Goal: Feedback & Contribution: Submit feedback/report problem

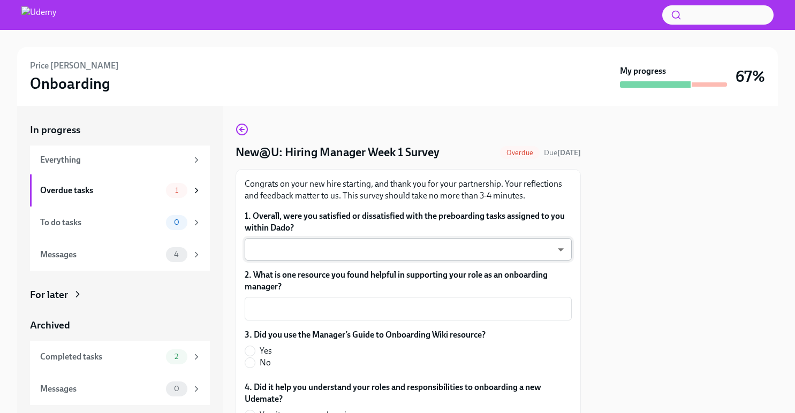
click at [441, 243] on body "Price [PERSON_NAME] Onboarding My progress 67% In progress Everything Overdue t…" at bounding box center [397, 206] width 795 height 413
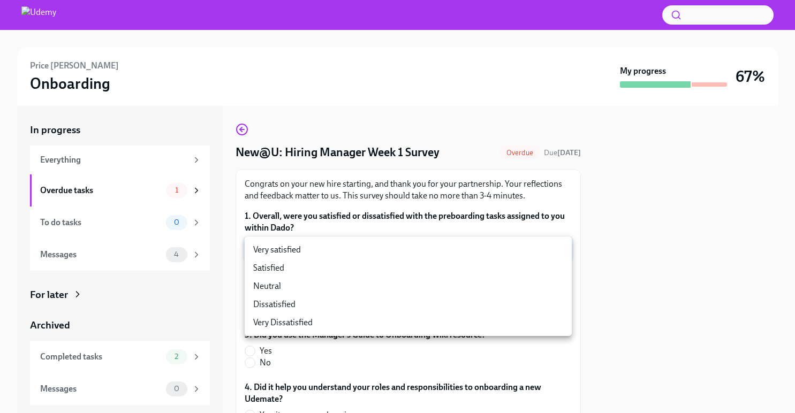
click at [408, 299] on li "Dissatisfied" at bounding box center [408, 305] width 327 height 18
type input "ZGgnVaW3N"
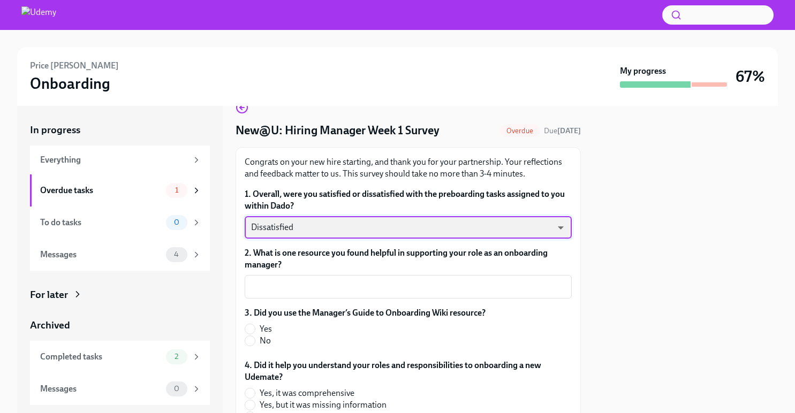
scroll to position [24, 0]
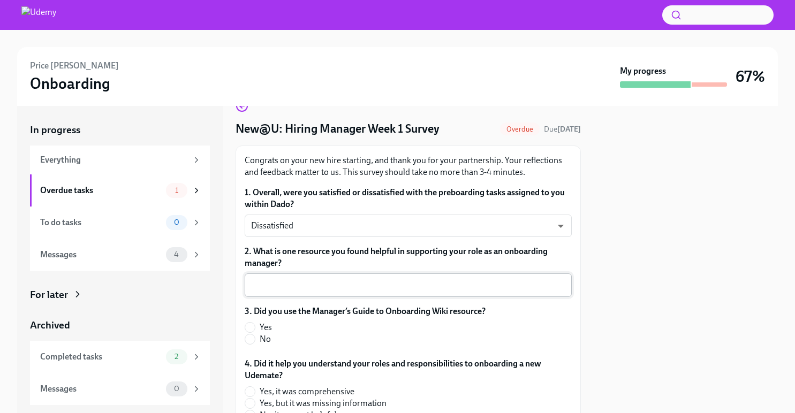
click at [405, 292] on div "x ​" at bounding box center [408, 286] width 327 height 24
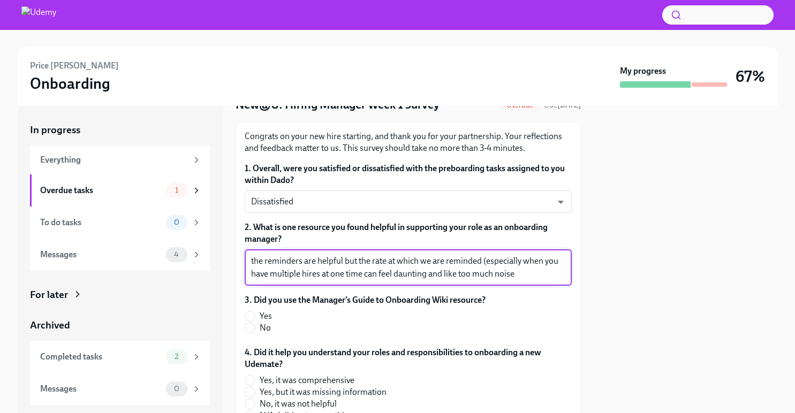
scroll to position [60, 0]
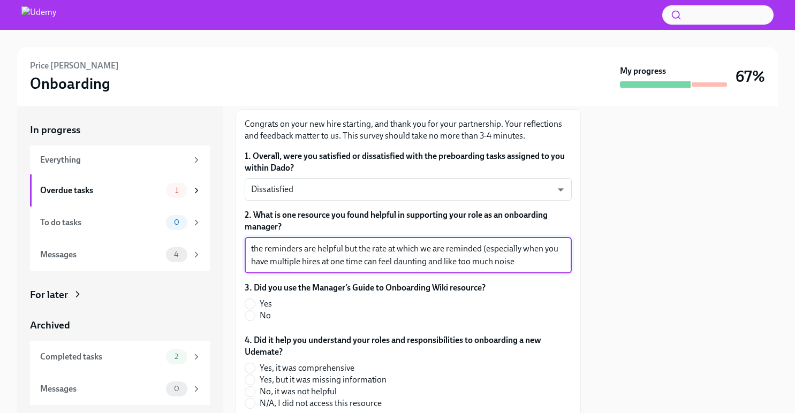
type textarea "the reminders are helpful but the rate at which we are reminded (especially whe…"
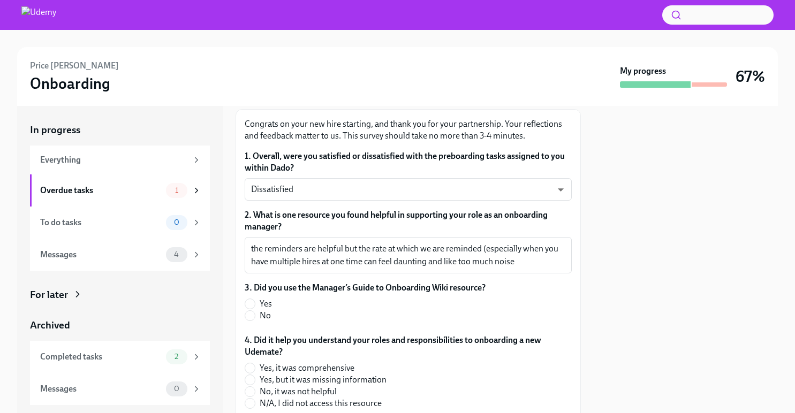
click at [257, 322] on label "No" at bounding box center [361, 316] width 232 height 12
click at [255, 321] on input "No" at bounding box center [250, 316] width 10 height 10
radio input "true"
click at [247, 405] on input "N/A, I did not access this resource" at bounding box center [250, 404] width 10 height 10
radio input "true"
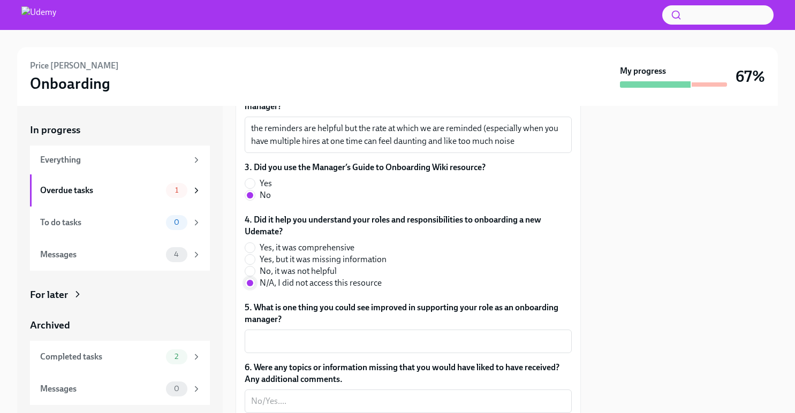
scroll to position [224, 0]
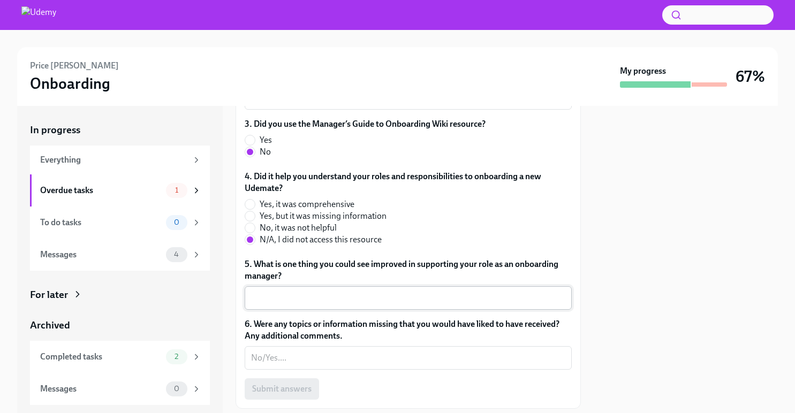
click at [307, 301] on textarea "5. What is one thing you could see improved in supporting your role as an onboa…" at bounding box center [408, 298] width 314 height 13
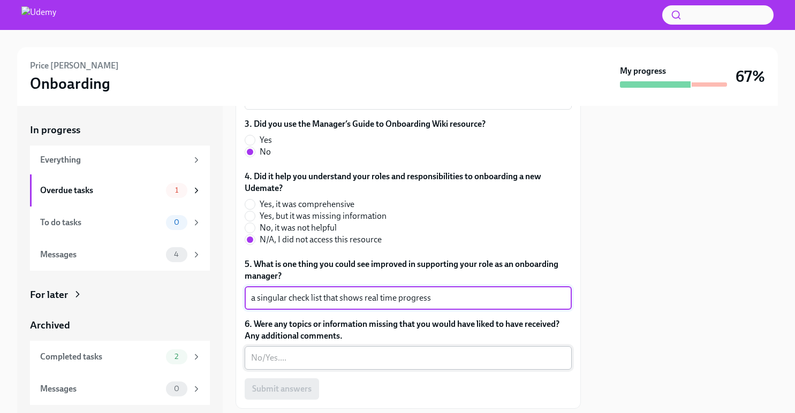
type textarea "a singular check list that shows real time progress"
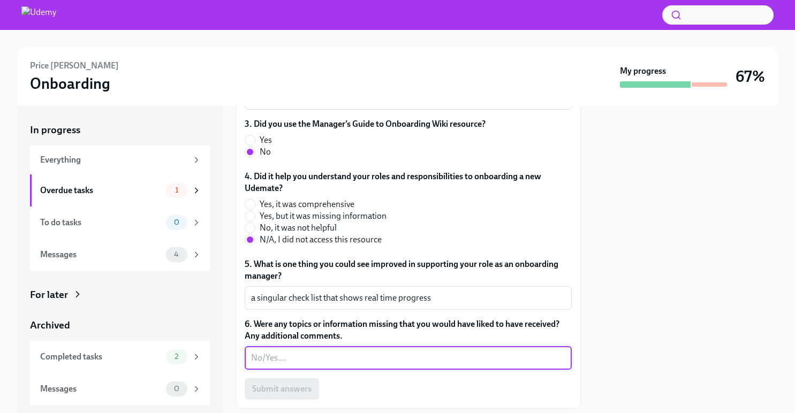
click at [261, 354] on textarea "6. Were any topics or information missing that you would have liked to have rec…" at bounding box center [408, 358] width 314 height 13
type textarea "no"
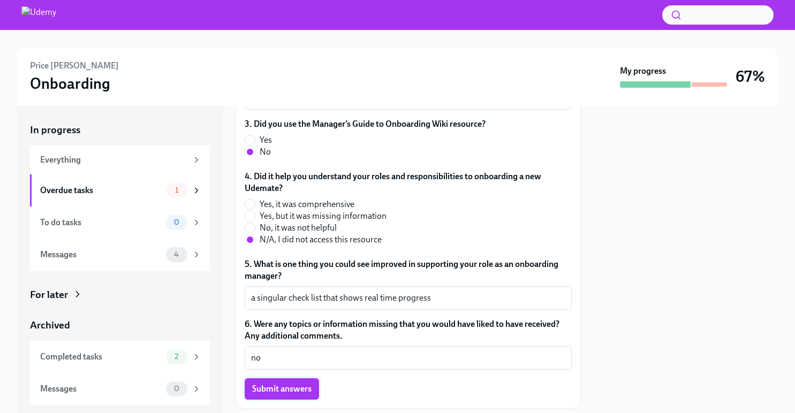
click at [258, 386] on span "Submit answers" at bounding box center [281, 389] width 59 height 11
